Goal: Book appointment/travel/reservation

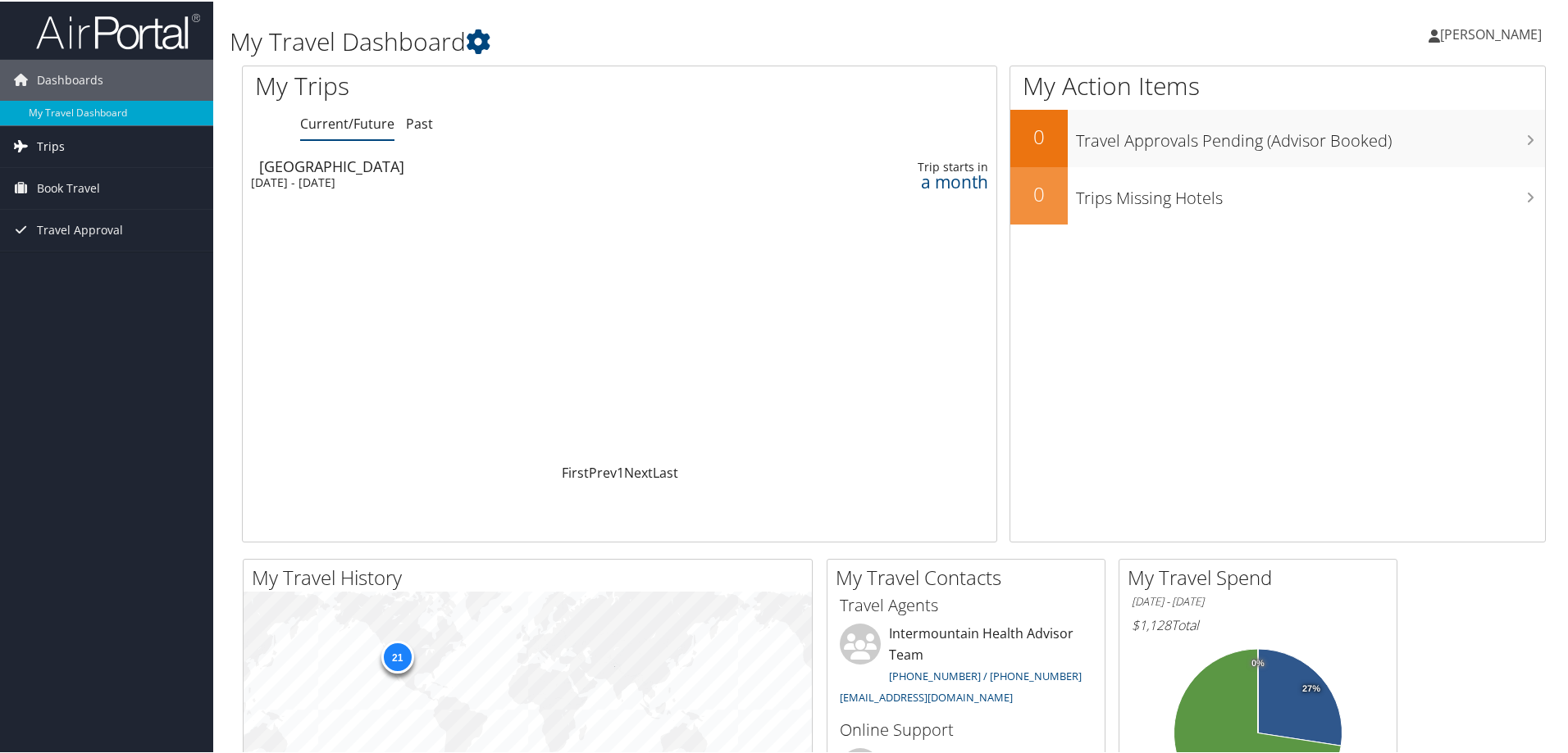
click at [85, 150] on link "Trips" at bounding box center [106, 144] width 213 height 41
click at [80, 262] on span "Book Travel" at bounding box center [69, 260] width 63 height 41
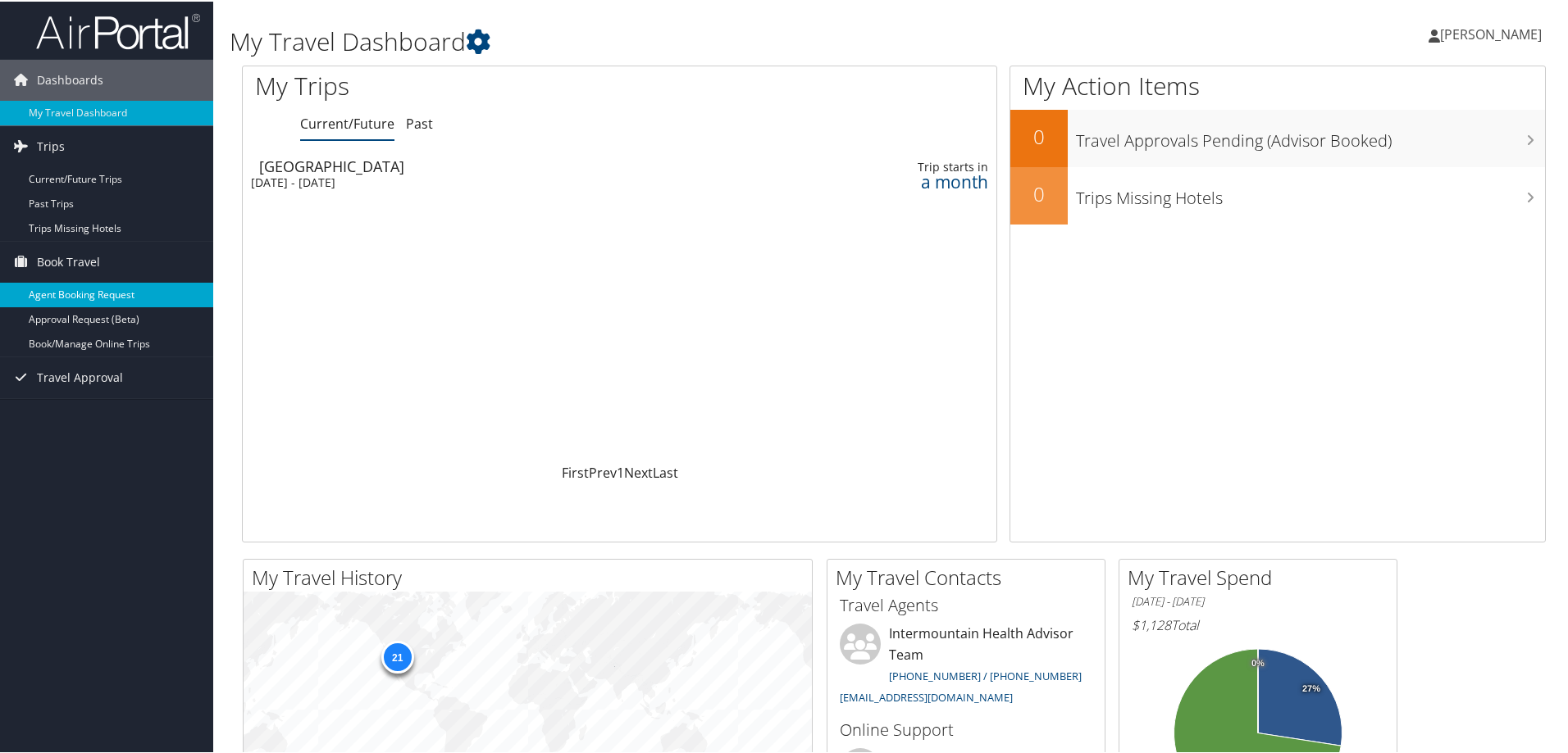
click at [111, 297] on link "Agent Booking Request" at bounding box center [106, 293] width 213 height 25
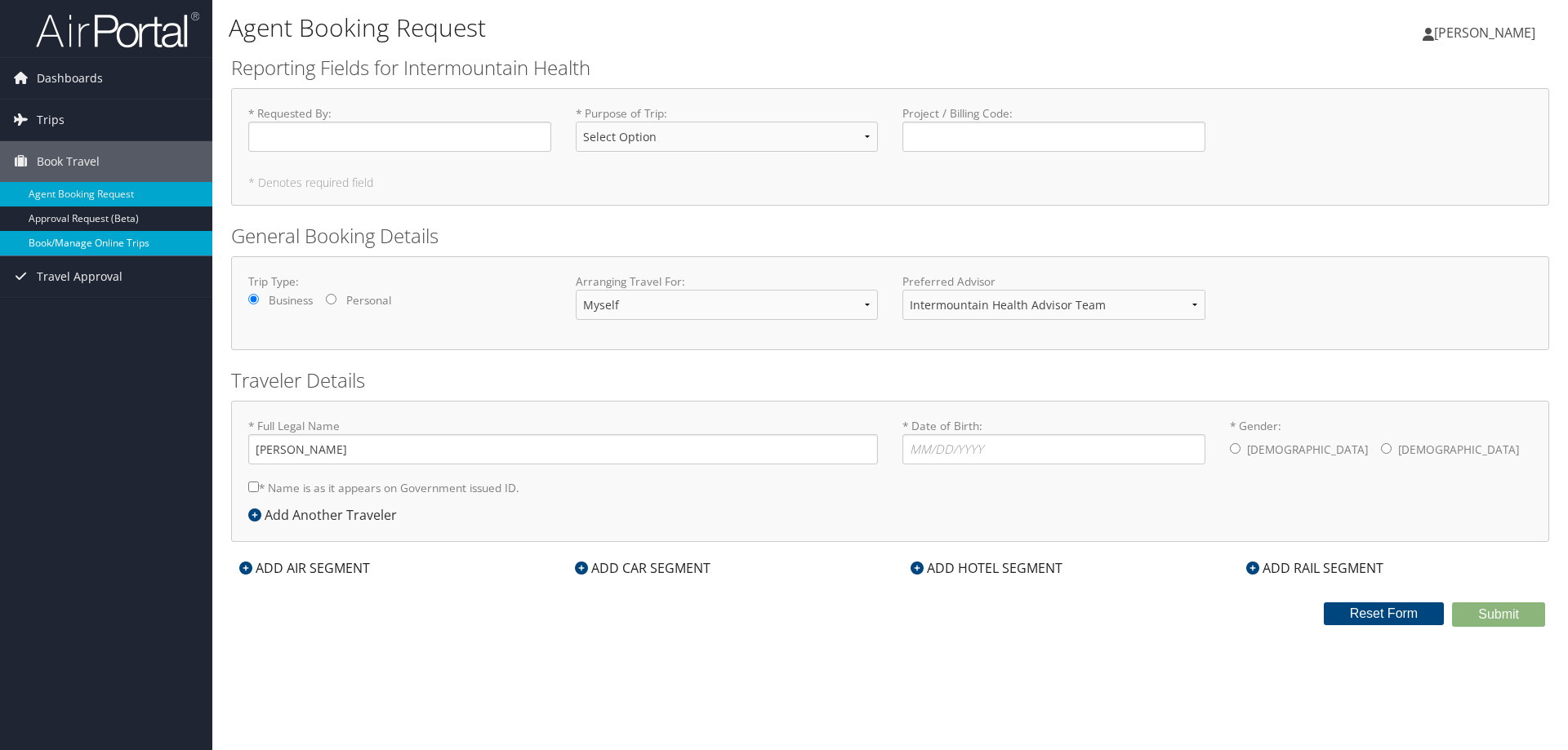
click at [73, 239] on link "Book/Manage Online Trips" at bounding box center [106, 244] width 212 height 25
